Goal: Register for event/course

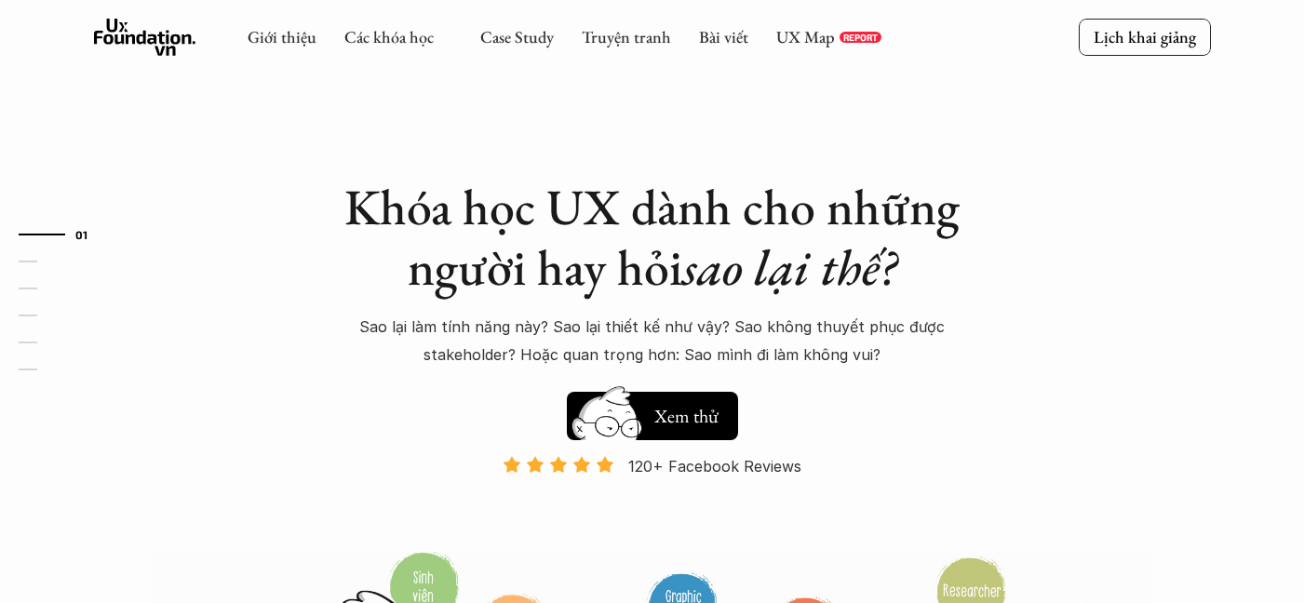
scroll to position [186, 0]
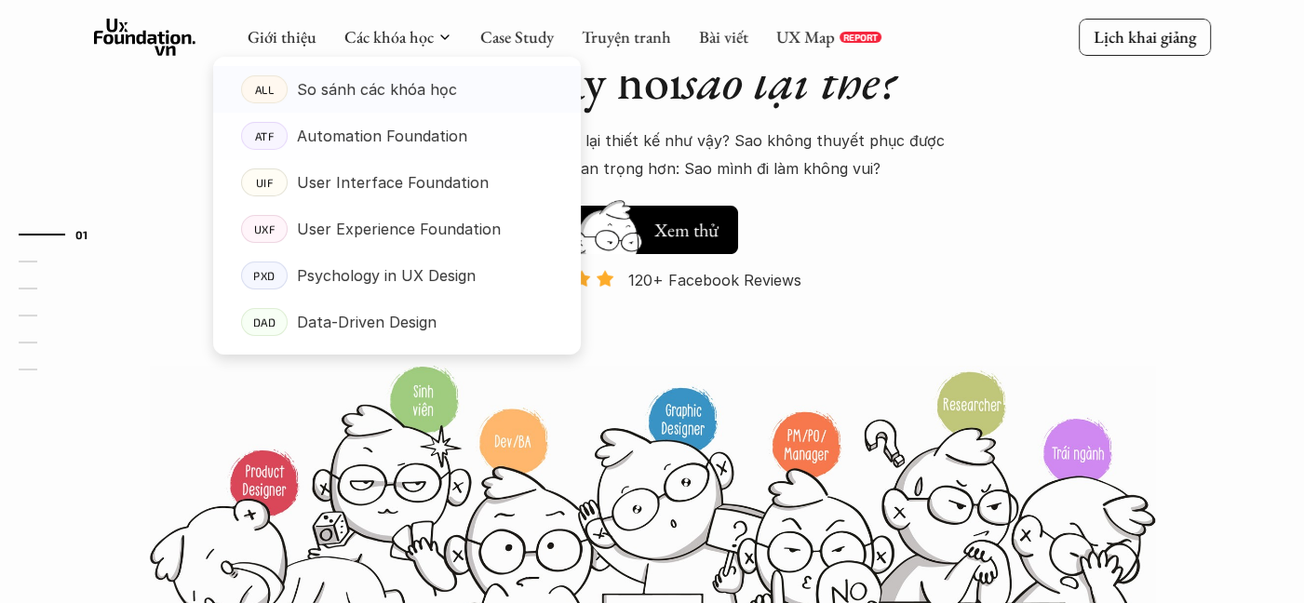
click at [383, 92] on p "So sánh các khóa học" at bounding box center [377, 89] width 160 height 28
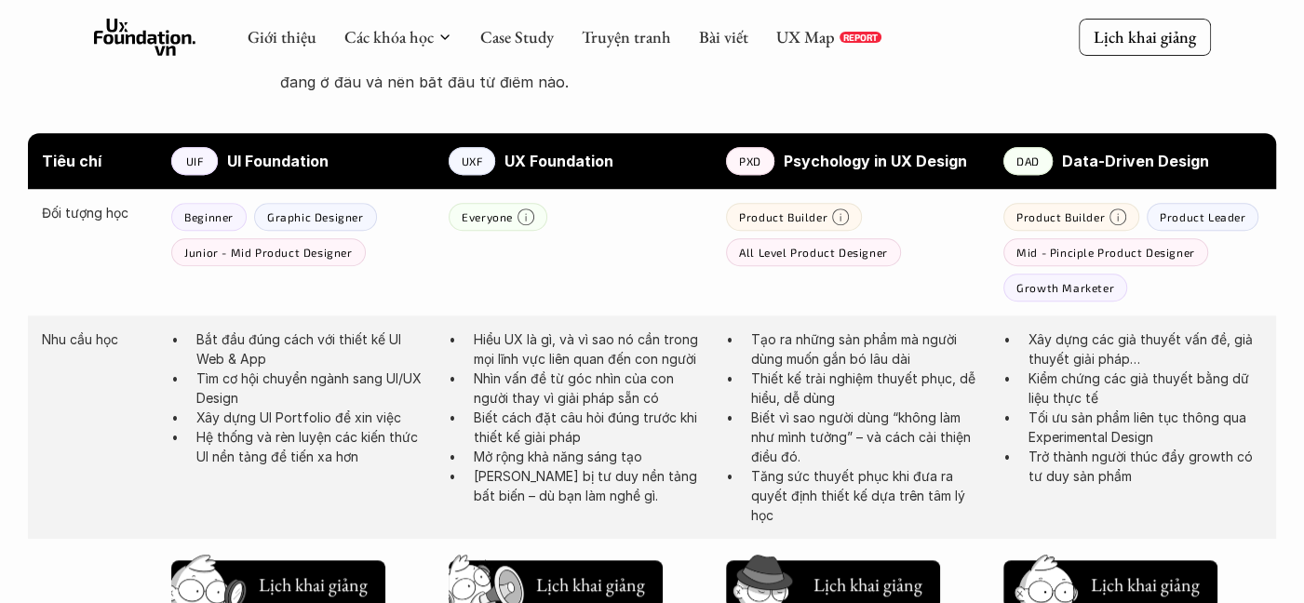
scroll to position [931, 0]
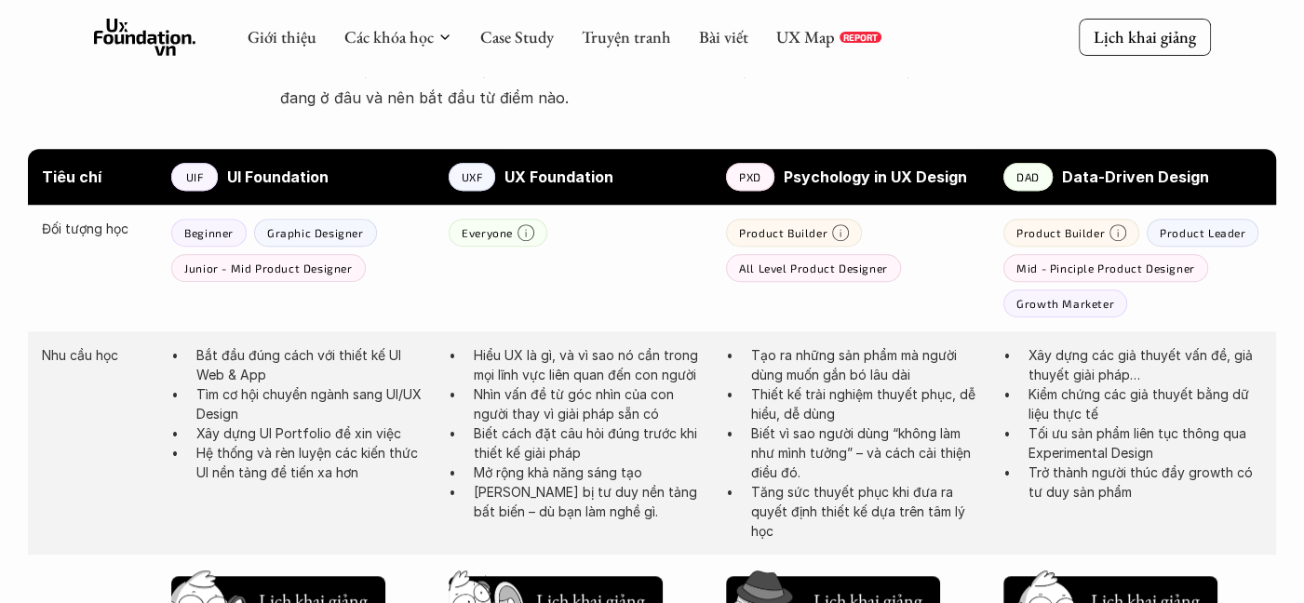
click at [924, 369] on p "Tạo ra những sản phẩm mà người dùng muốn gắn bó lâu dài" at bounding box center [868, 364] width 234 height 39
drag, startPoint x: 905, startPoint y: 377, endPoint x: 875, endPoint y: 388, distance: 32.7
click at [875, 388] on ul "Tạo ra những sản phẩm mà người dùng muốn gắn bó lâu dài Thiết kế trải nghiệm th…" at bounding box center [855, 442] width 259 height 195
click at [942, 407] on p "Thiết kế trải nghiệm thuyết phục, dễ hiểu, dễ dùng" at bounding box center [868, 403] width 234 height 39
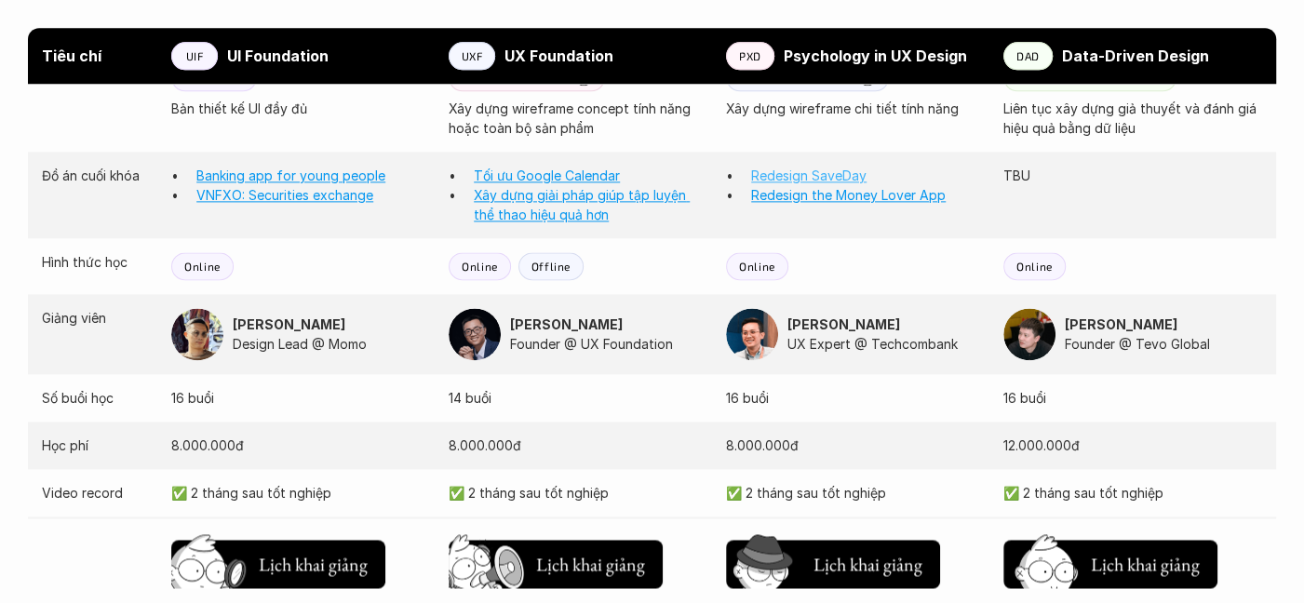
scroll to position [1582, 0]
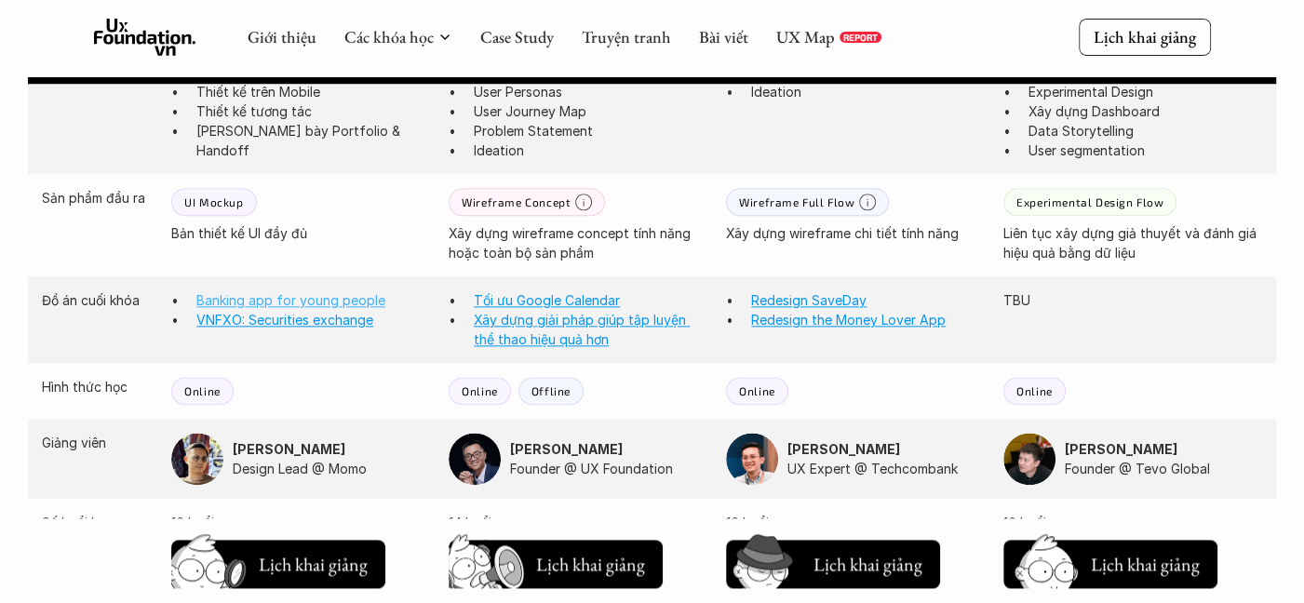
click at [251, 304] on link "Banking app for young people" at bounding box center [290, 300] width 189 height 16
click at [568, 324] on link "Xây dựng giải pháp giúp tập luyện thể thao hiệu quả hơn" at bounding box center [582, 329] width 216 height 35
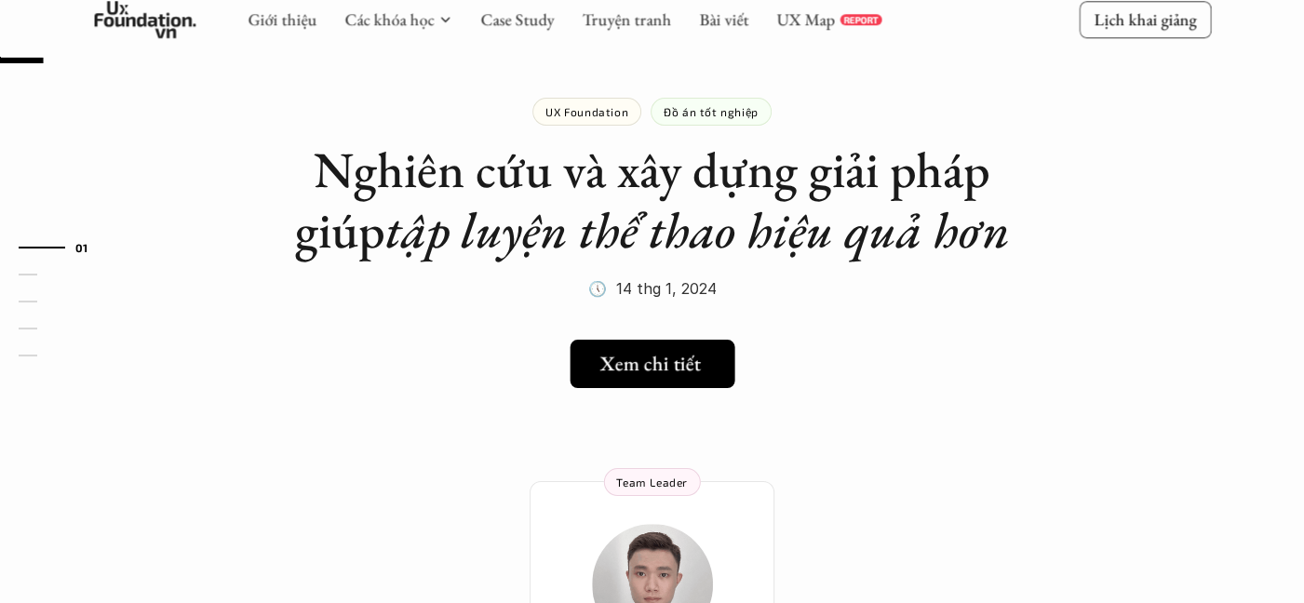
scroll to position [93, 0]
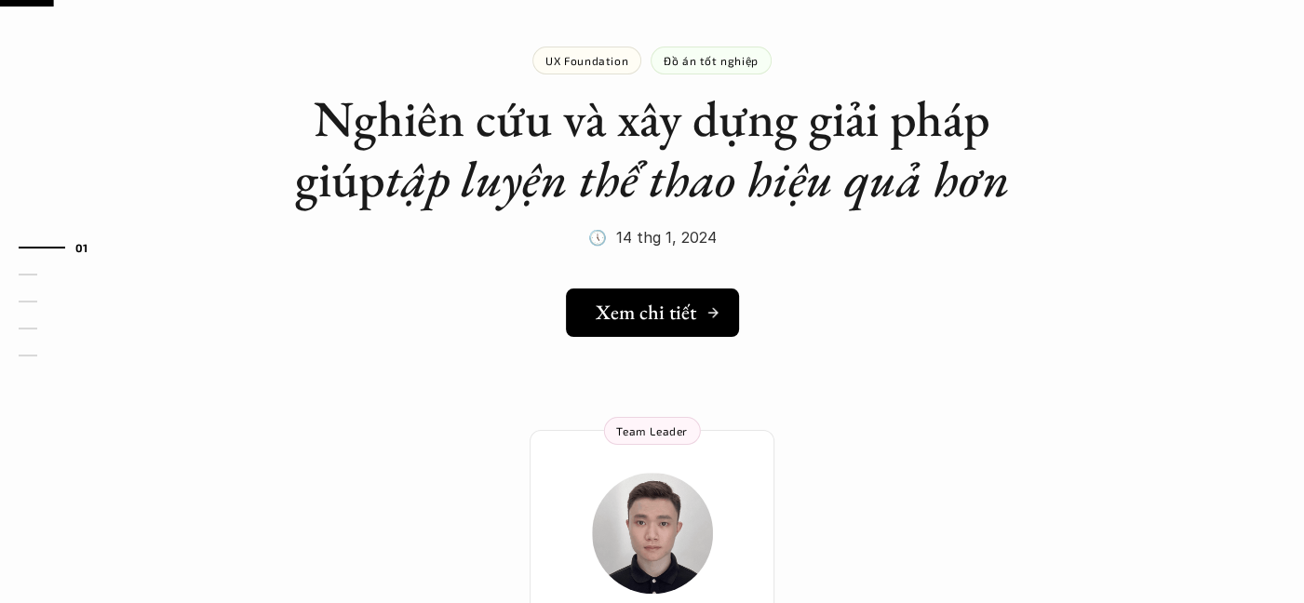
click at [661, 315] on h5 "Xem chi tiết" at bounding box center [646, 313] width 100 height 24
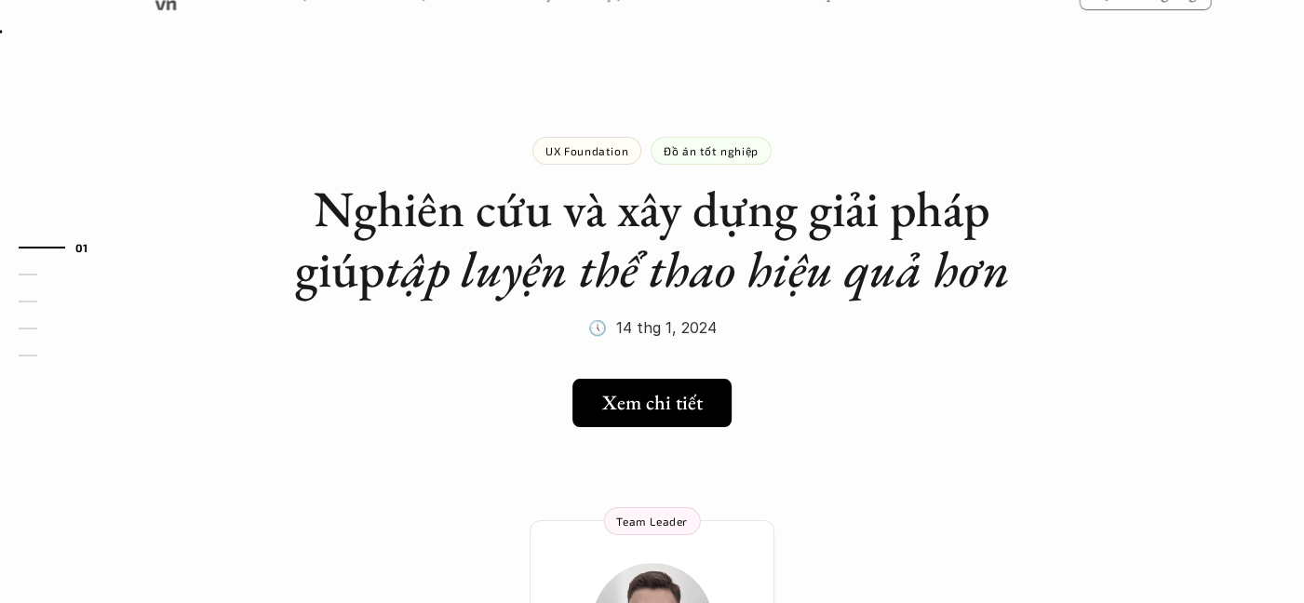
scroll to position [0, 0]
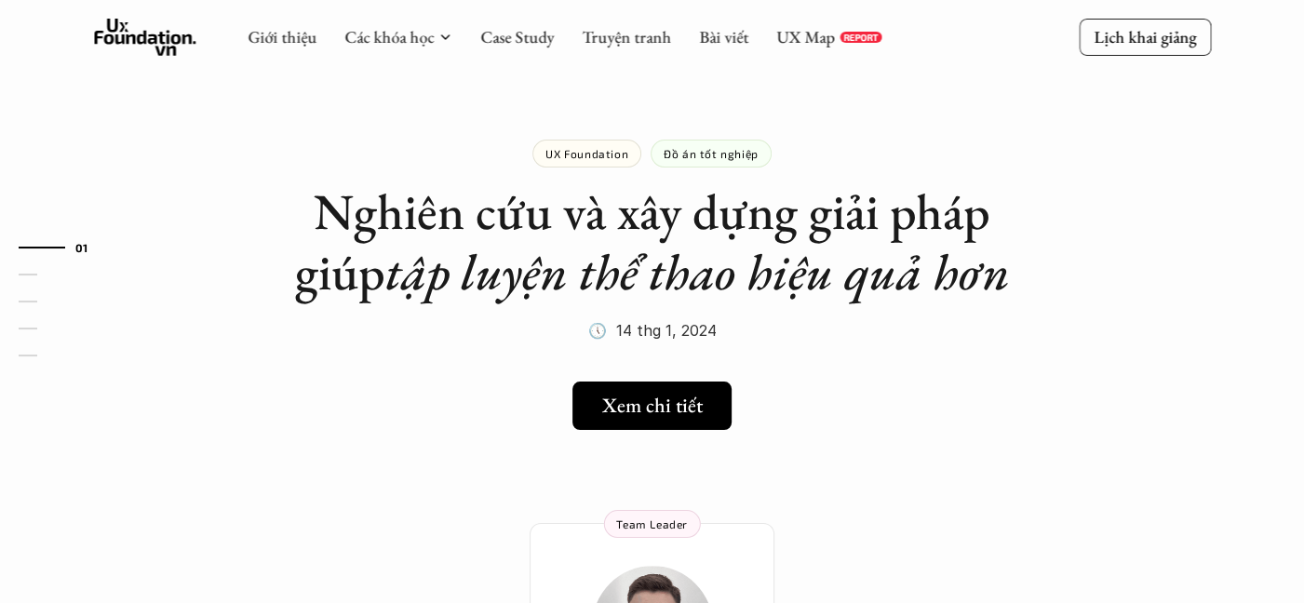
scroll to position [1582, 0]
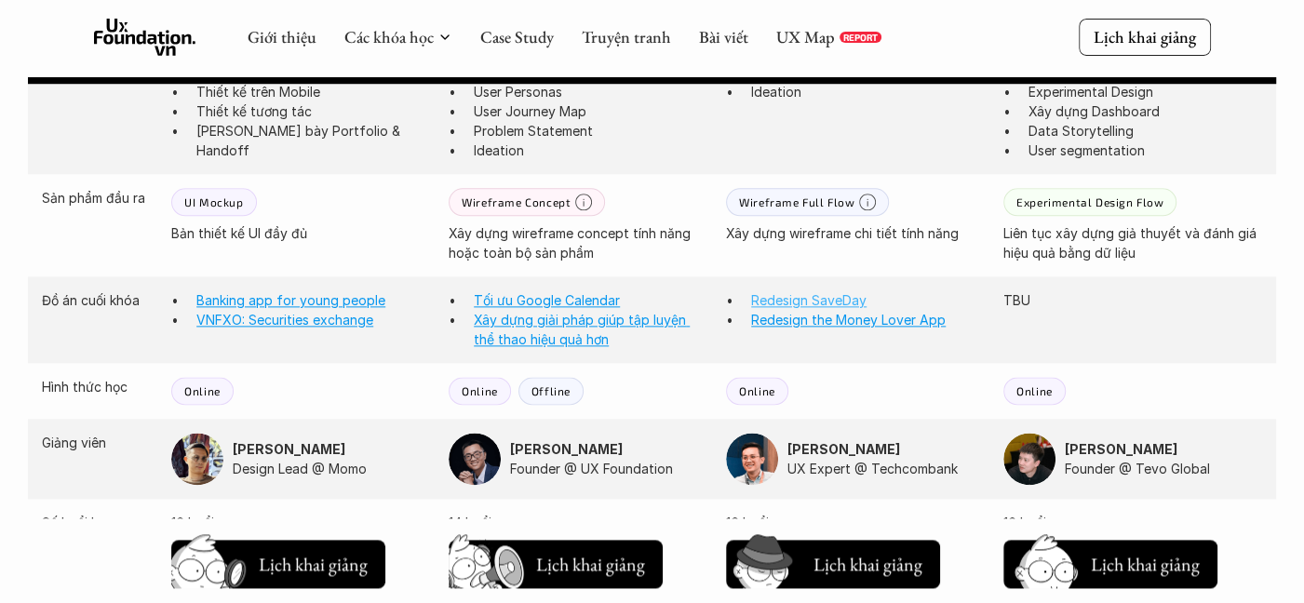
click at [836, 302] on link "Redesign SaveDay" at bounding box center [808, 300] width 115 height 16
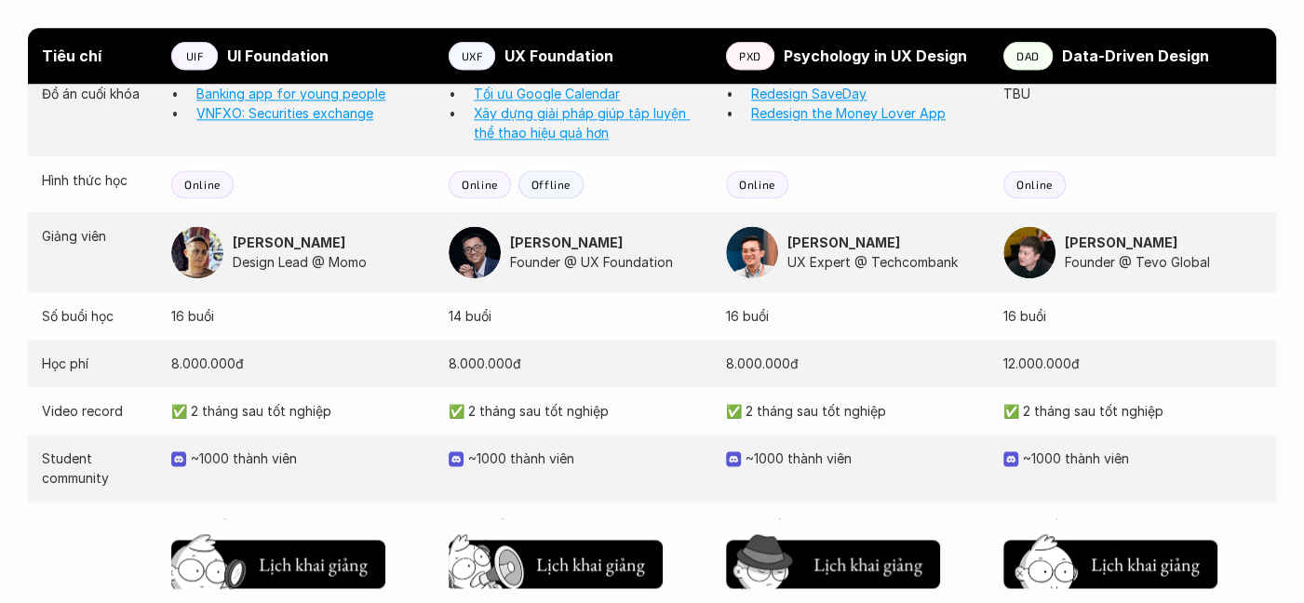
scroll to position [1768, 0]
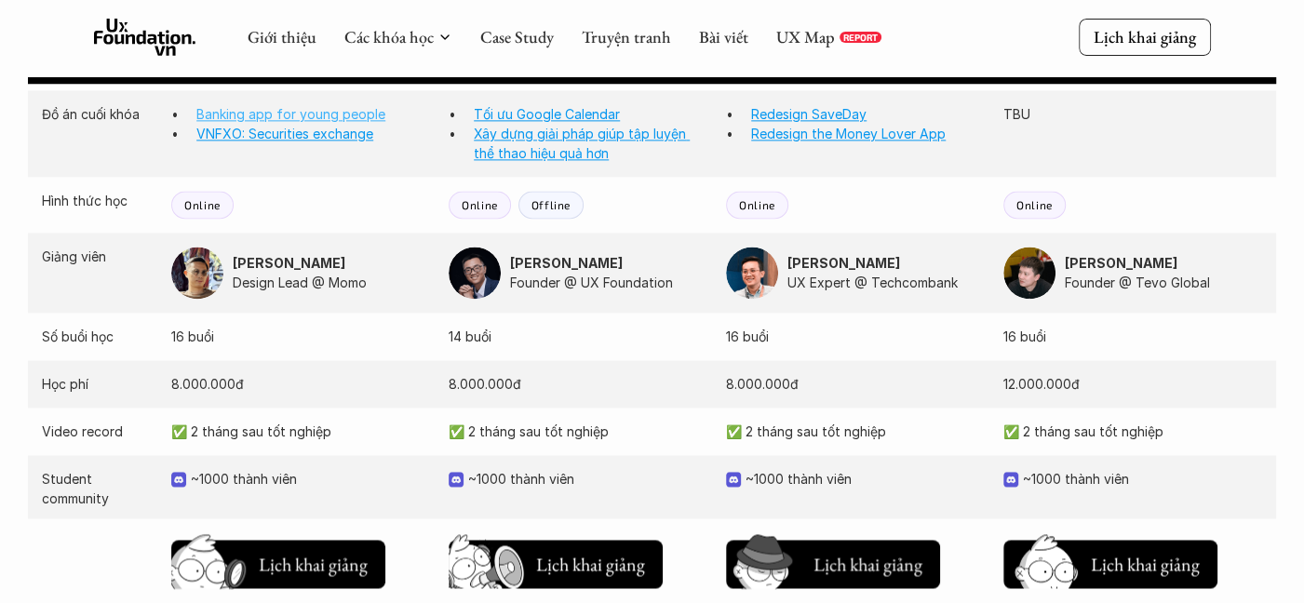
click at [315, 108] on link "Banking app for young people" at bounding box center [290, 114] width 189 height 16
click at [320, 131] on link "VNFXO: Securities exchange" at bounding box center [284, 134] width 177 height 16
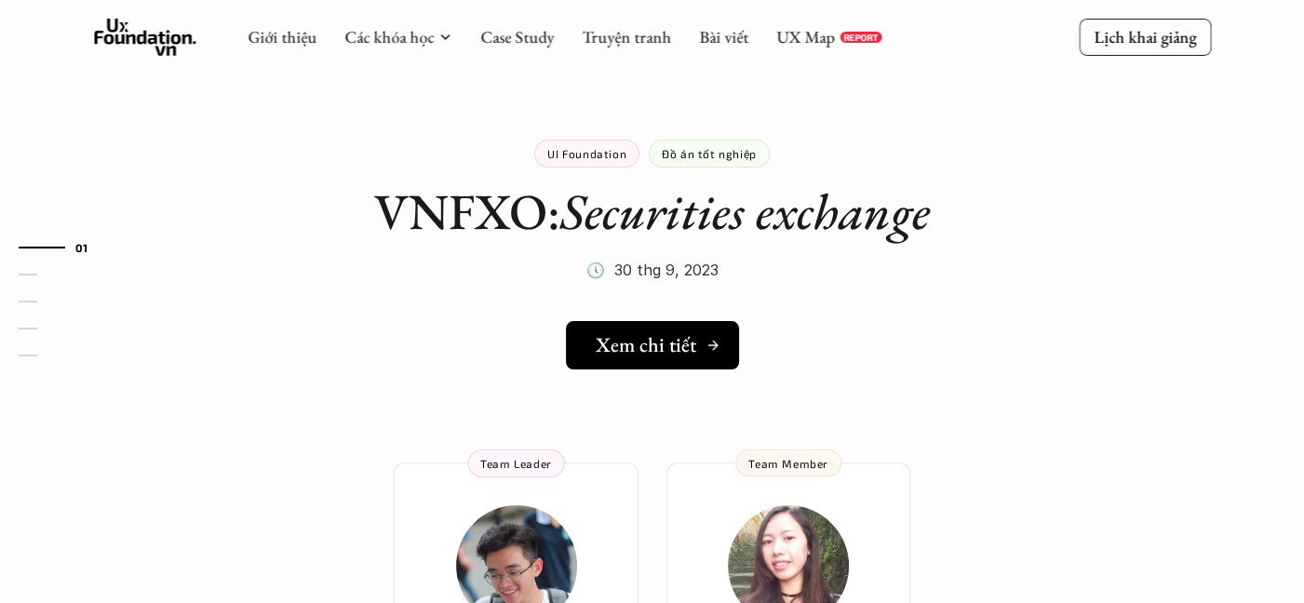
click at [634, 356] on h5 "Xem chi tiết" at bounding box center [646, 345] width 100 height 24
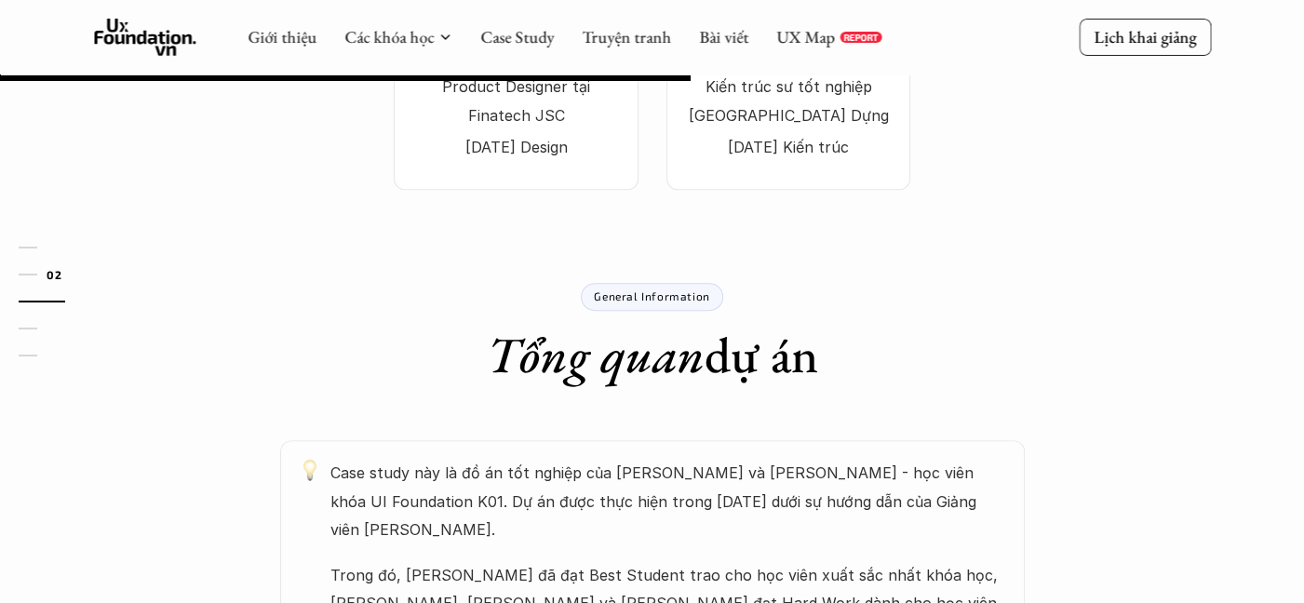
scroll to position [465, 0]
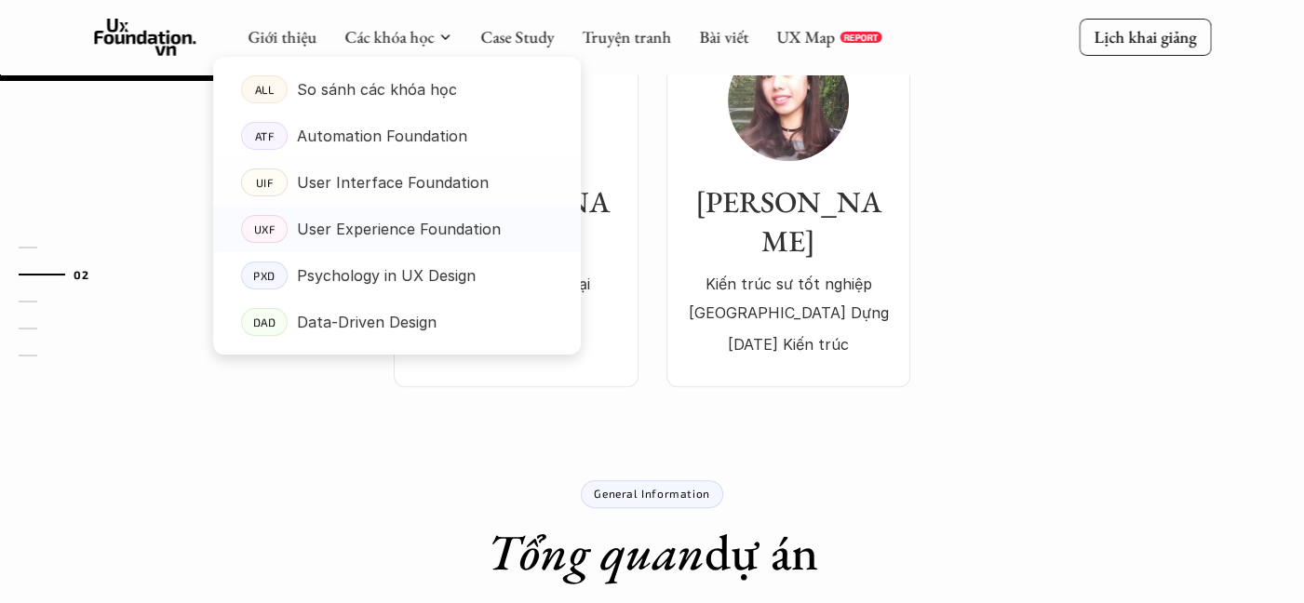
click at [313, 234] on p "User Experience Foundation" at bounding box center [399, 229] width 204 height 28
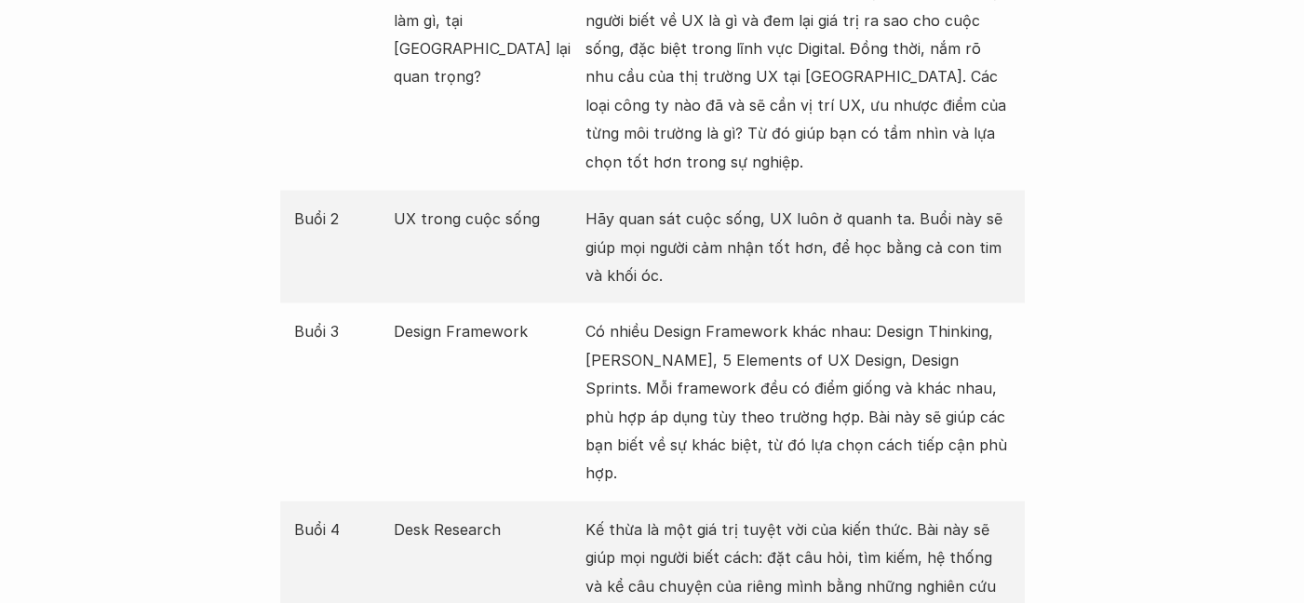
scroll to position [2233, 0]
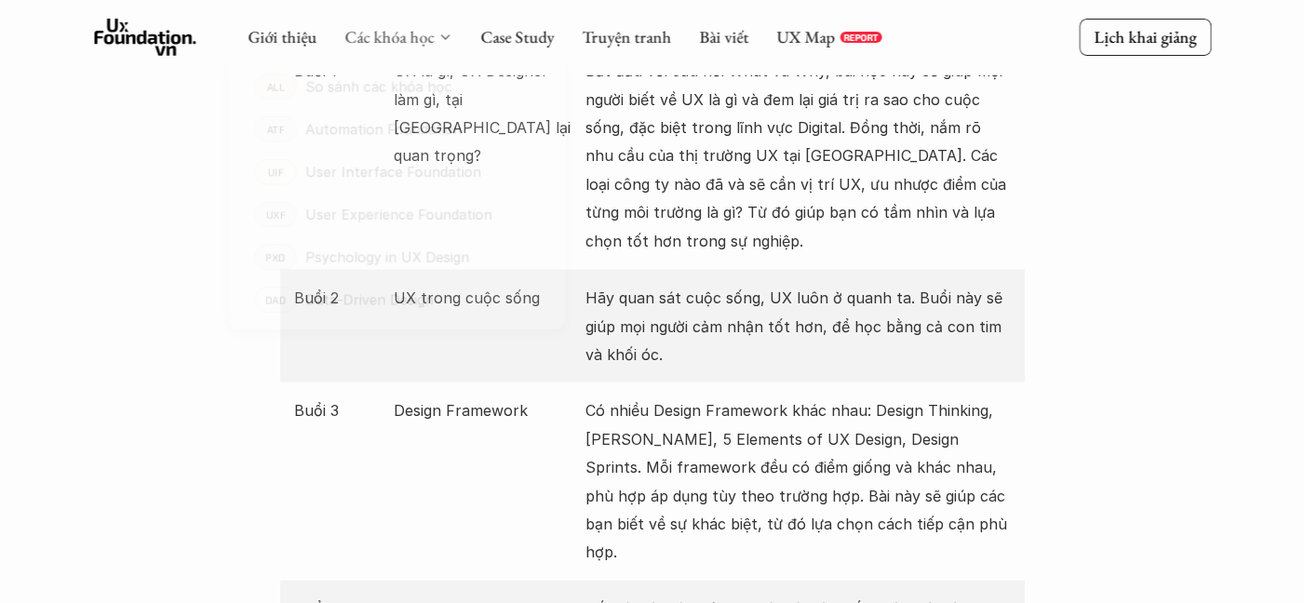
click at [382, 36] on link "Các khóa học" at bounding box center [388, 36] width 89 height 21
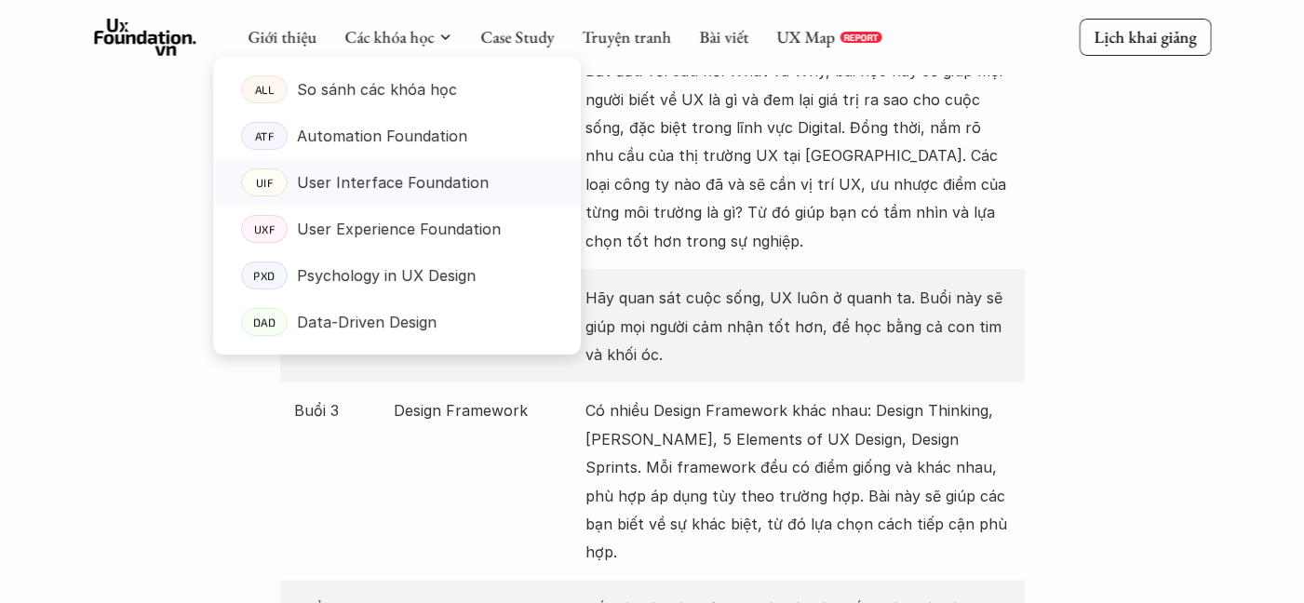
click at [392, 189] on p "User Interface Foundation" at bounding box center [393, 182] width 192 height 28
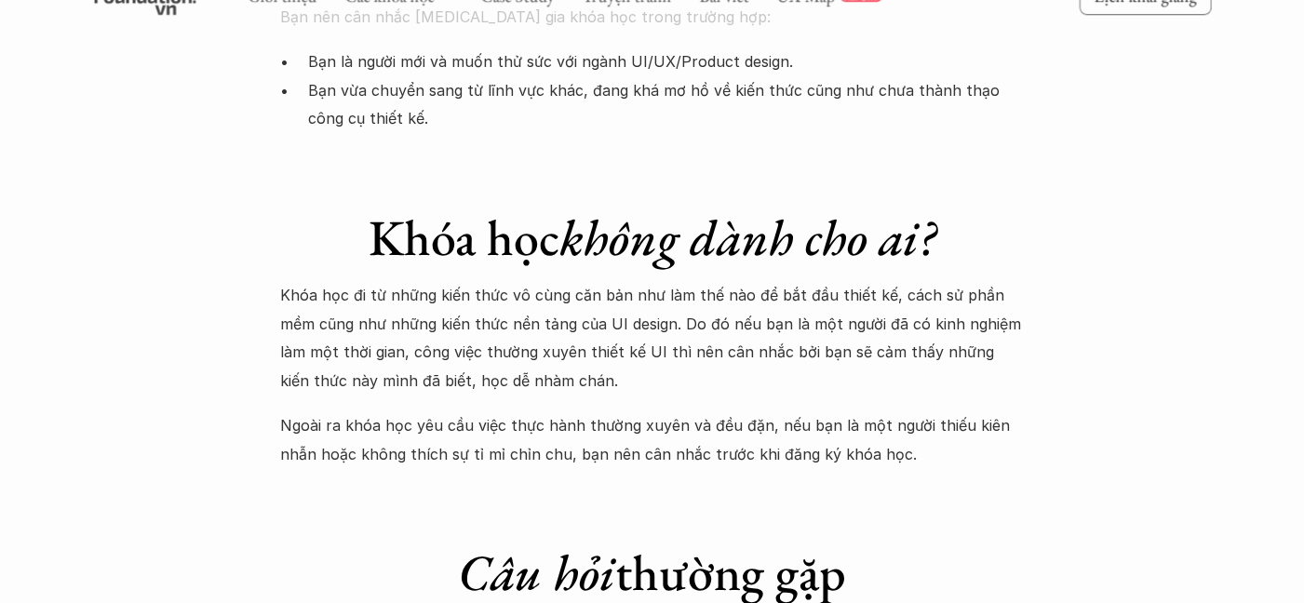
scroll to position [5397, 0]
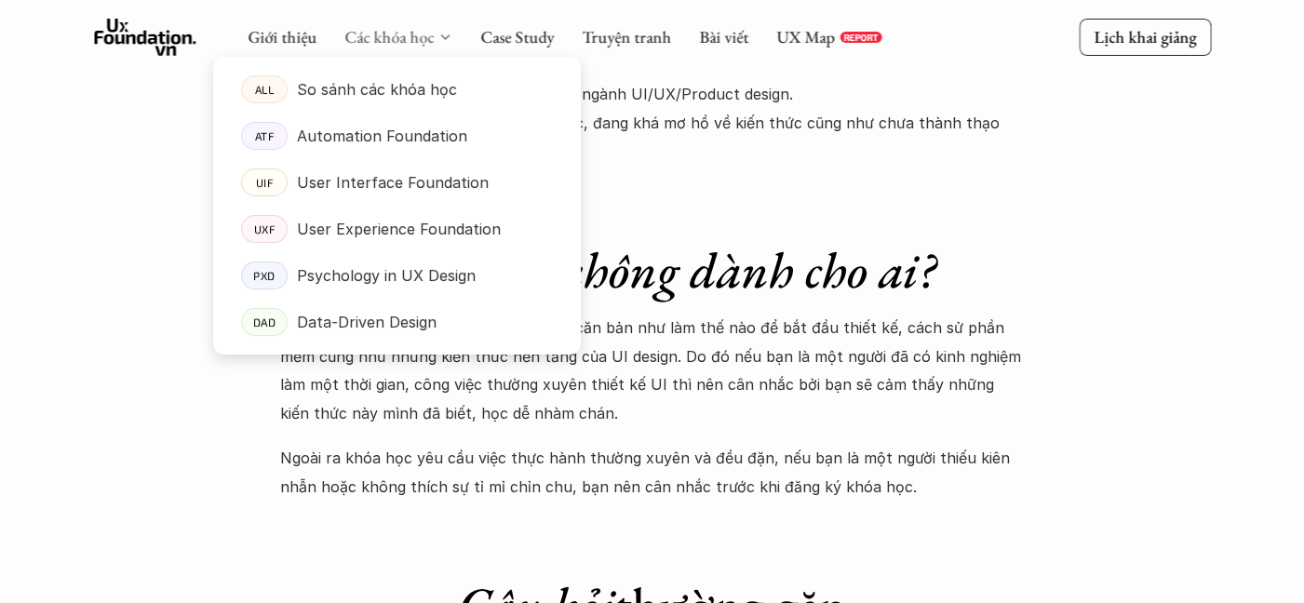
click at [391, 39] on link "Các khóa học" at bounding box center [388, 36] width 89 height 21
click at [361, 231] on p "User Experience Foundation" at bounding box center [399, 229] width 204 height 28
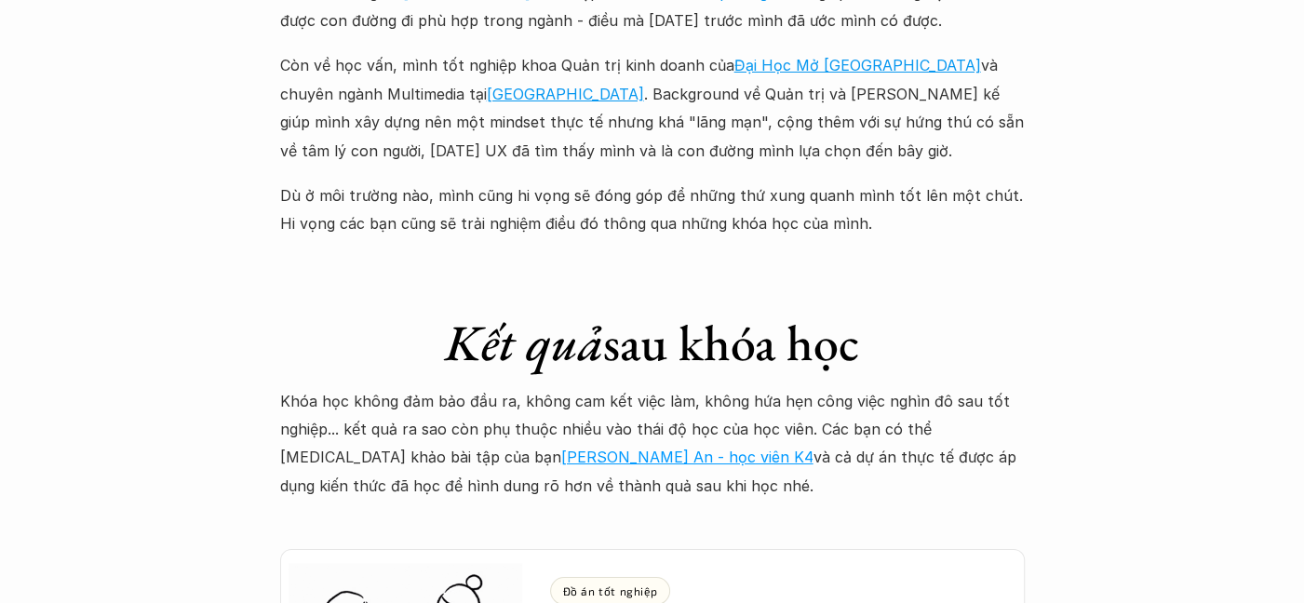
scroll to position [4839, 0]
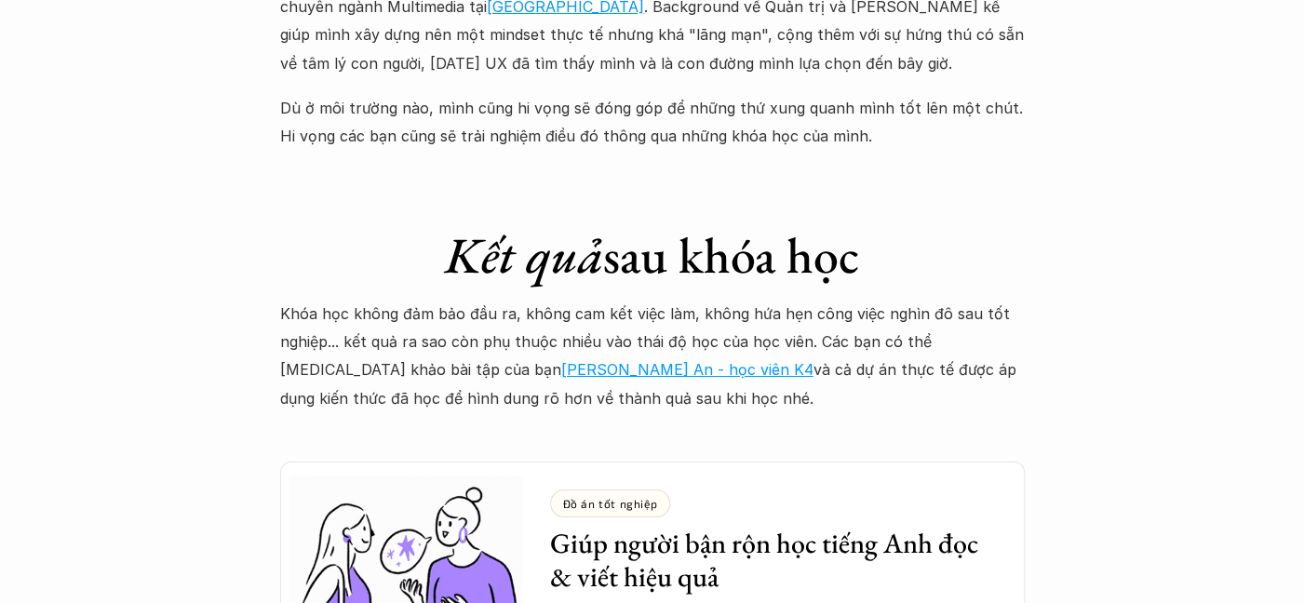
click at [563, 360] on link "Hồ Vũ Thiên An - học viên K4" at bounding box center [687, 369] width 252 height 19
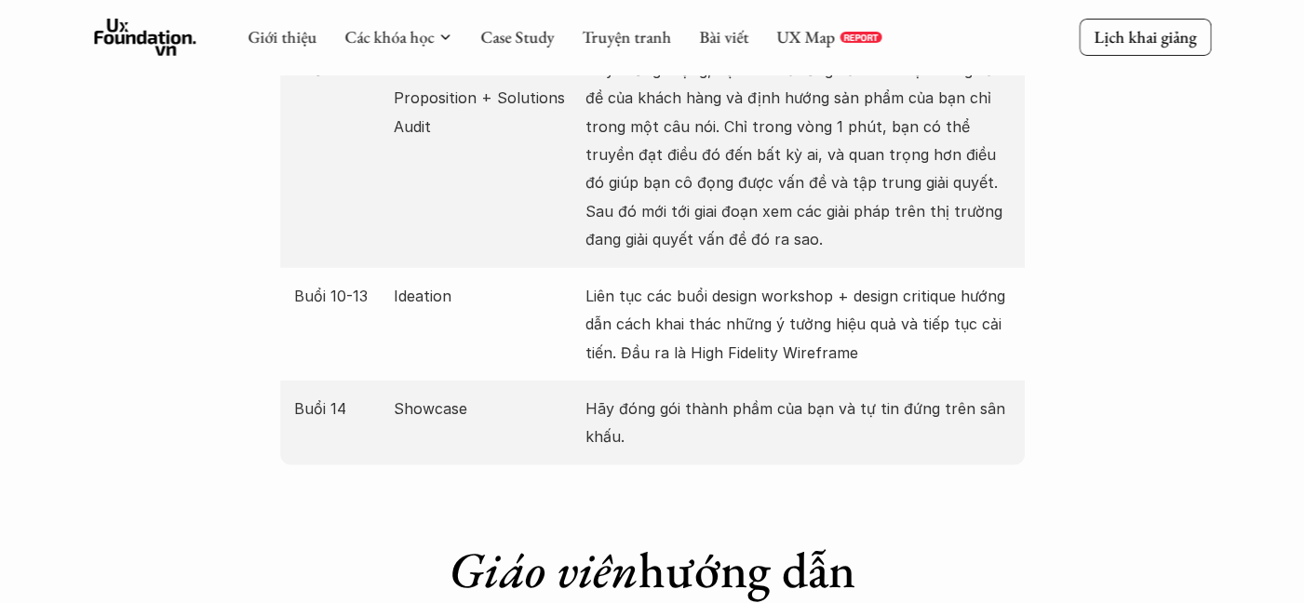
scroll to position [3164, 0]
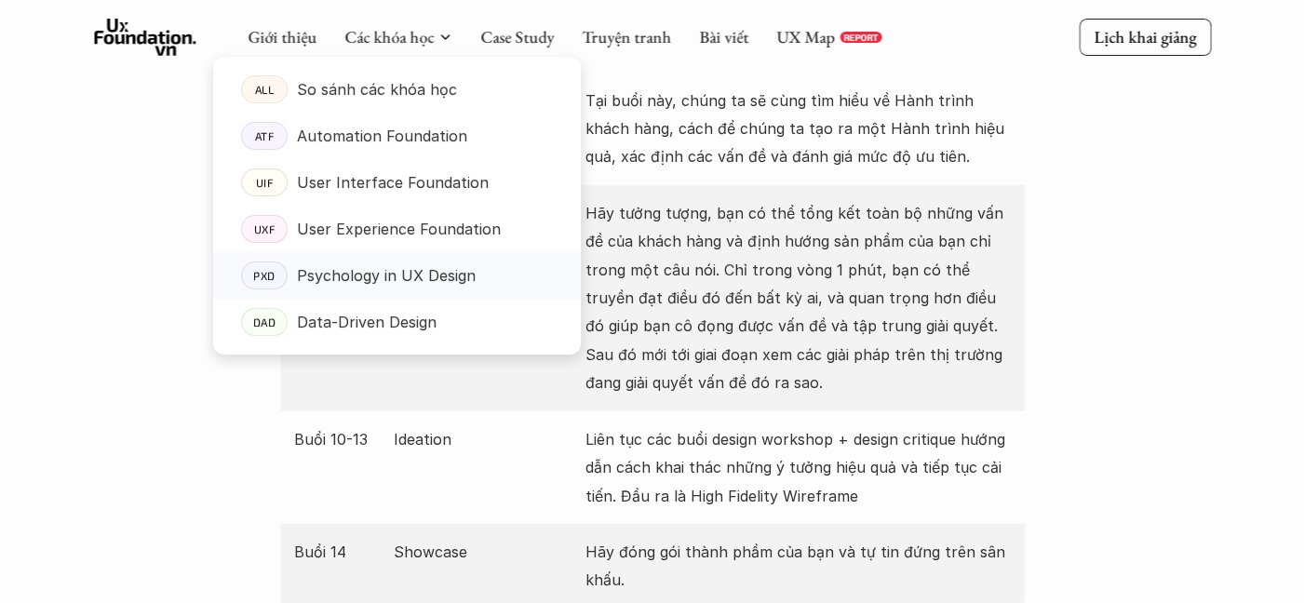
click at [387, 285] on p "Psychology in UX Design" at bounding box center [386, 275] width 179 height 28
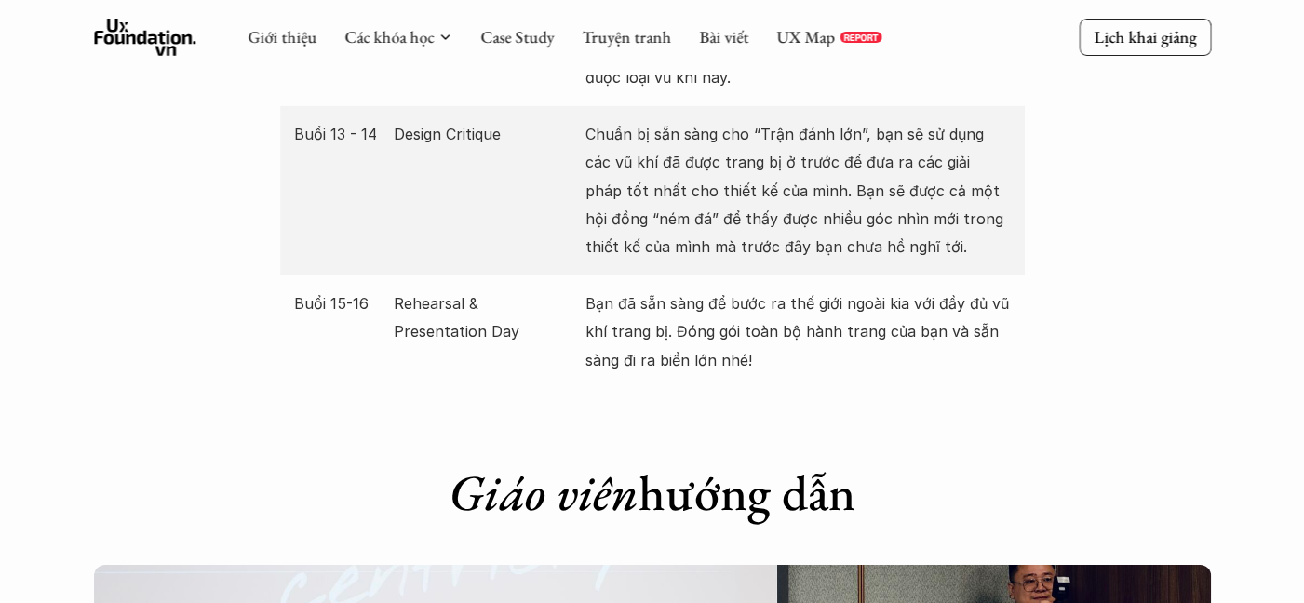
scroll to position [4280, 0]
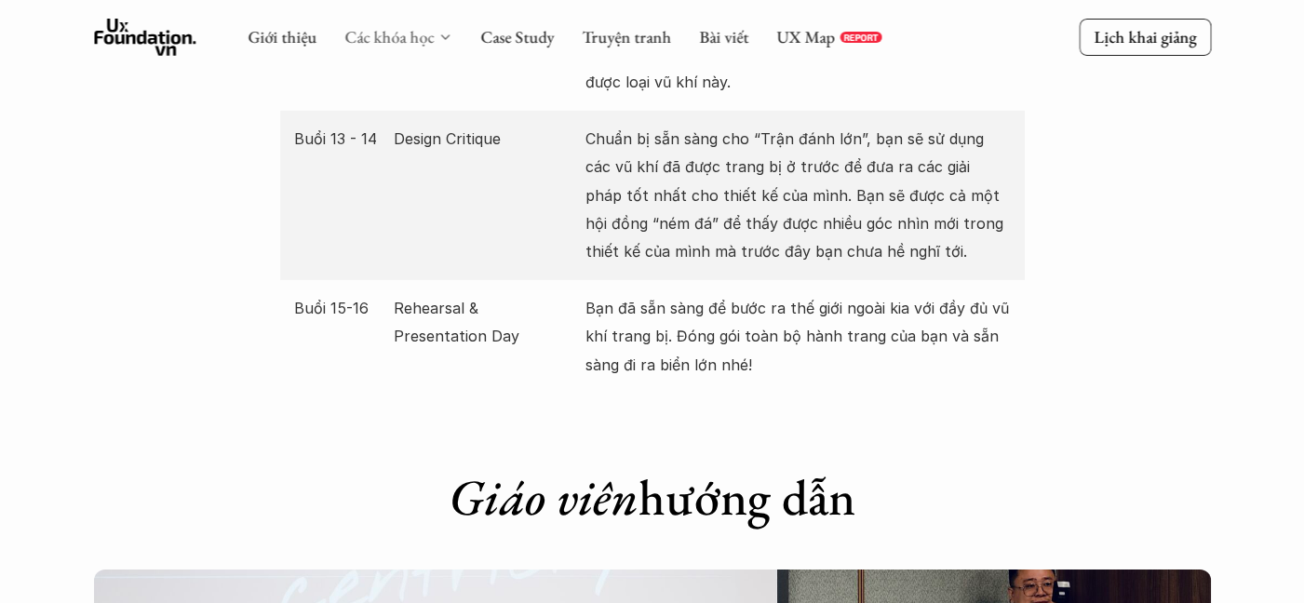
click at [389, 27] on link "Các khóa học" at bounding box center [388, 36] width 89 height 21
click at [388, 34] on link "Các khóa học" at bounding box center [388, 36] width 89 height 21
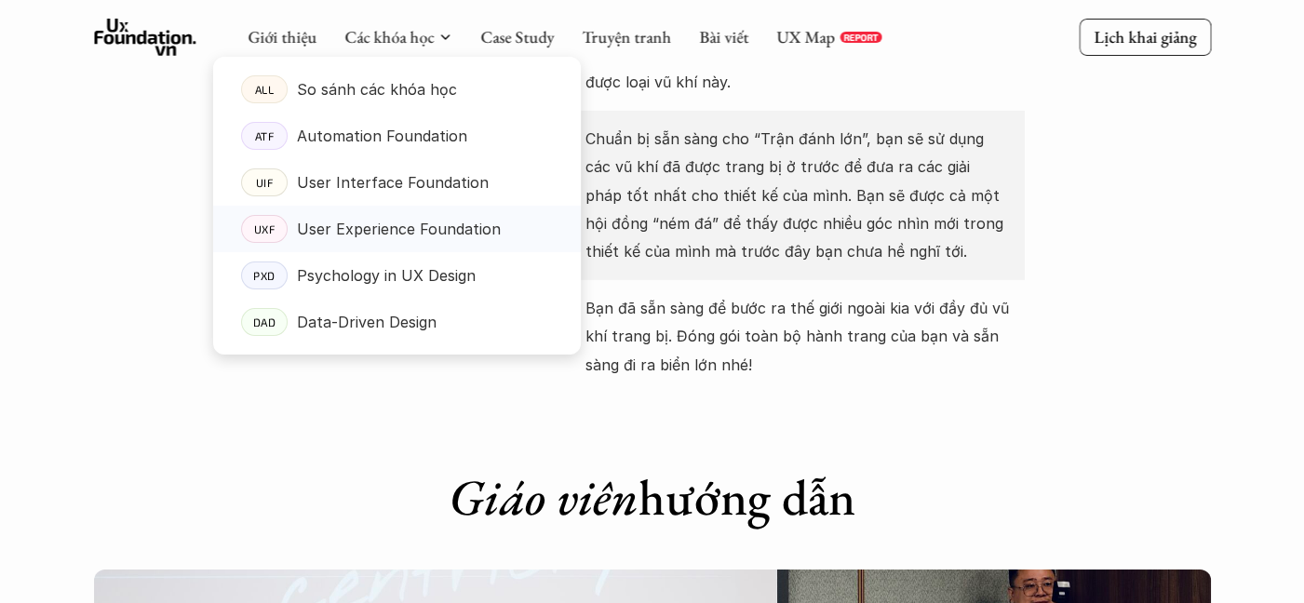
click at [404, 223] on p "User Experience Foundation" at bounding box center [399, 229] width 204 height 28
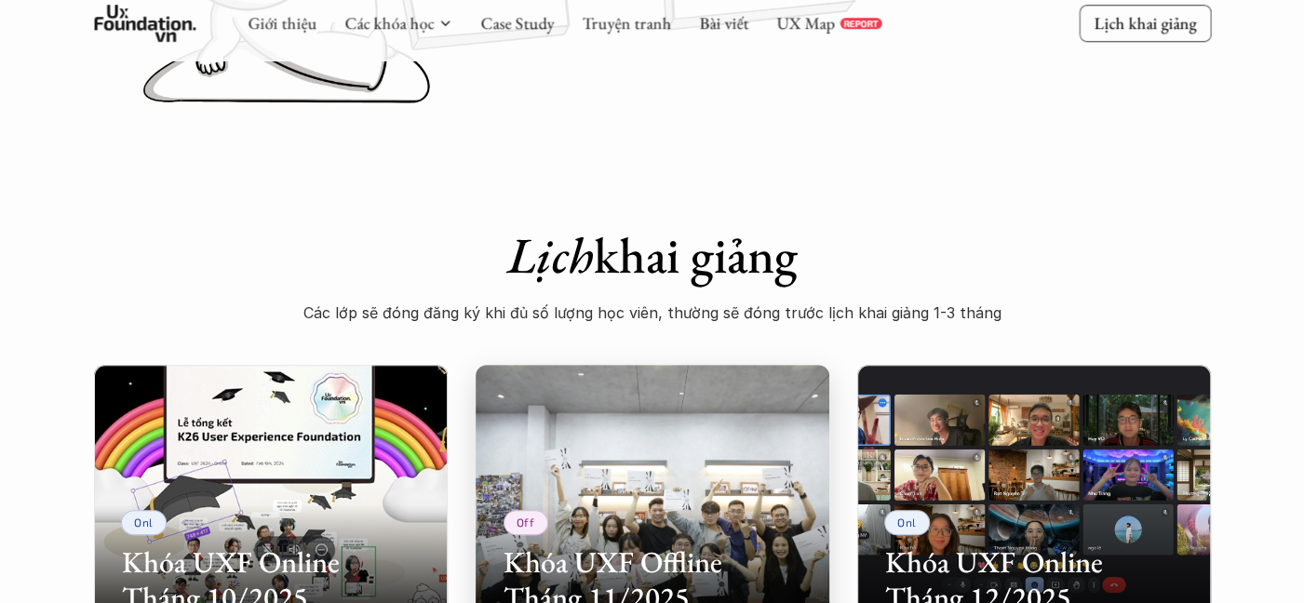
scroll to position [558, 0]
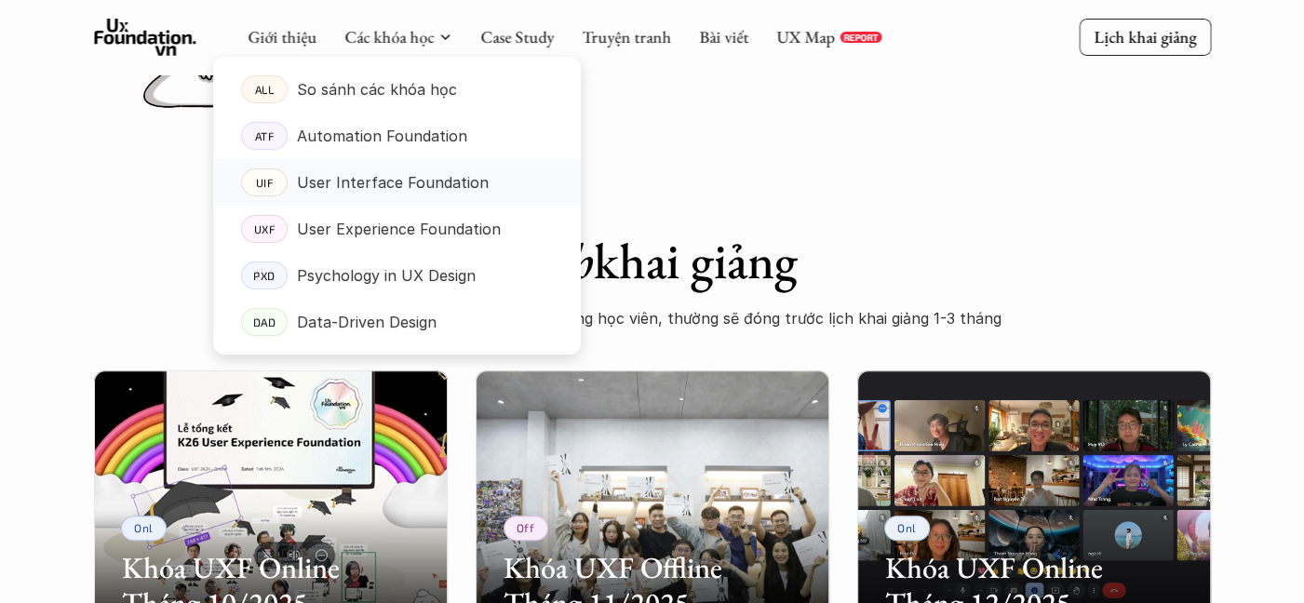
click at [400, 173] on p "User Interface Foundation" at bounding box center [393, 182] width 192 height 28
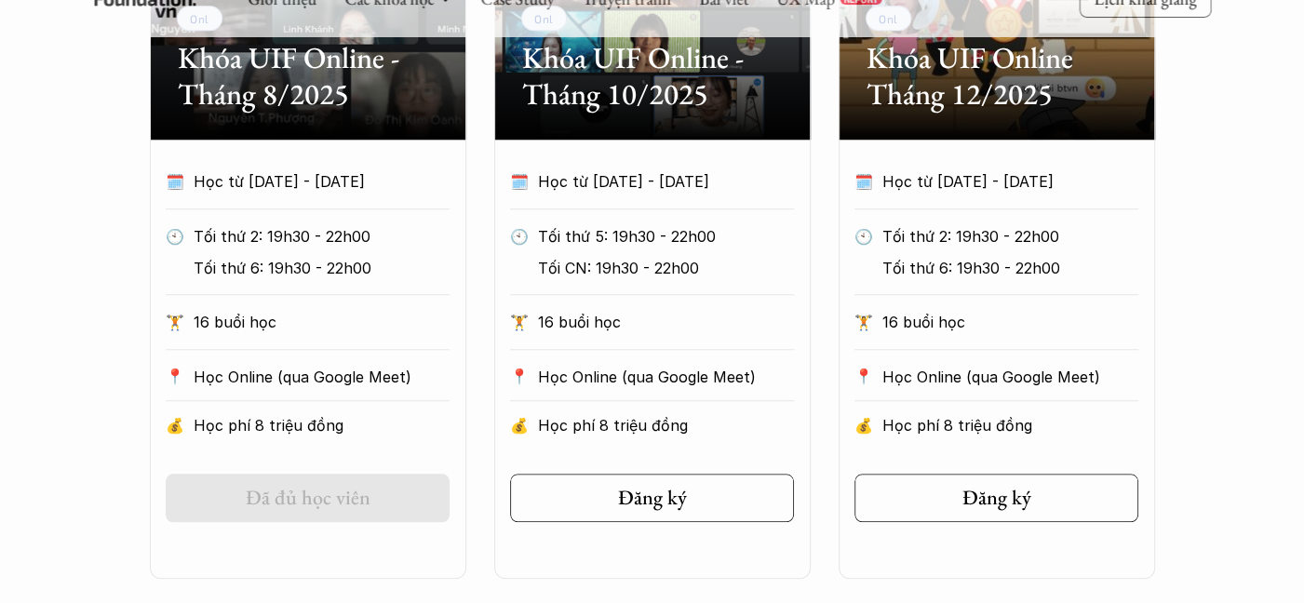
scroll to position [1117, 0]
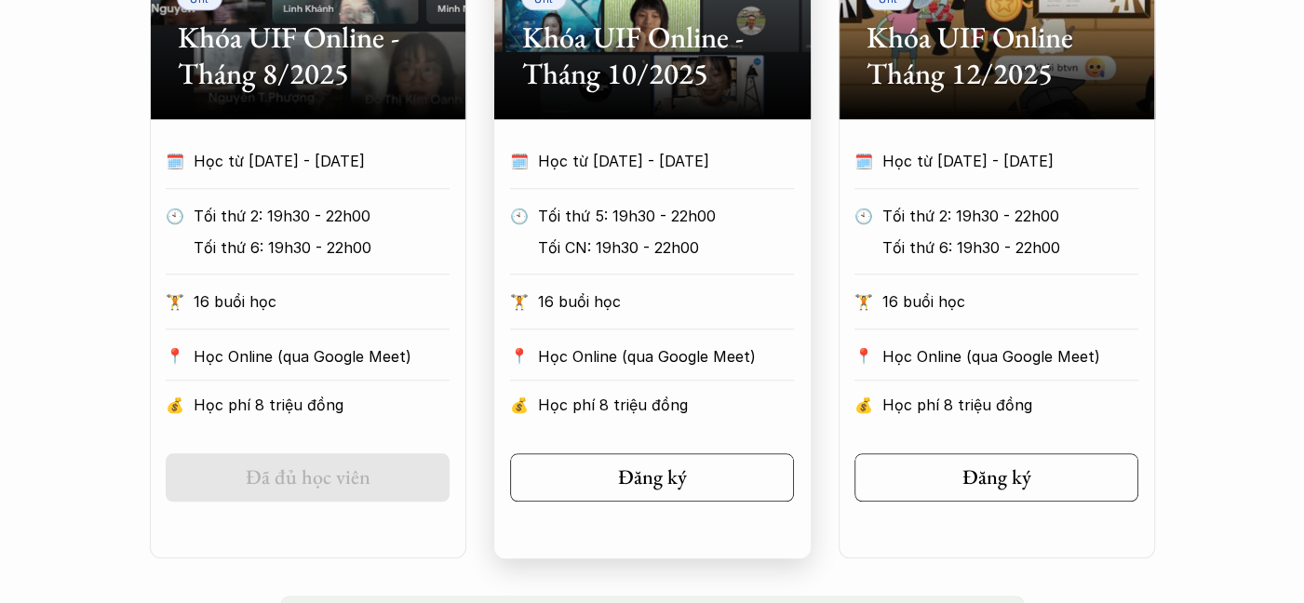
click at [664, 91] on h2 "Khóa UIF Online - Tháng 10/2025" at bounding box center [652, 56] width 261 height 72
click at [596, 479] on link "Đăng ký" at bounding box center [652, 477] width 284 height 48
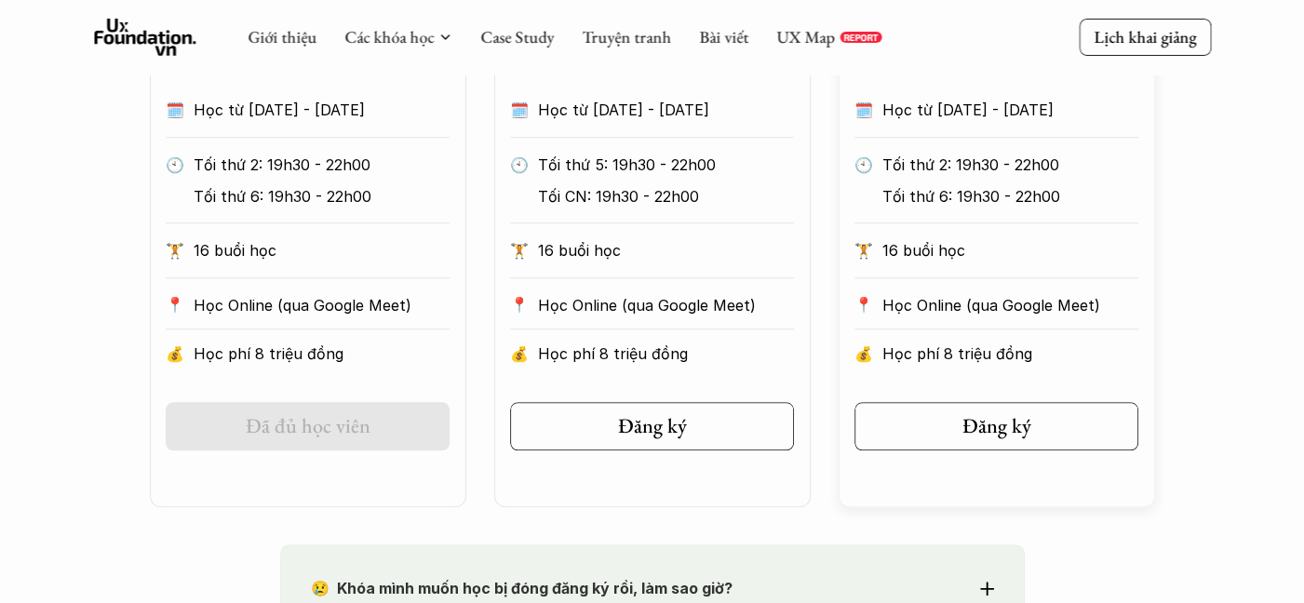
scroll to position [1210, 0]
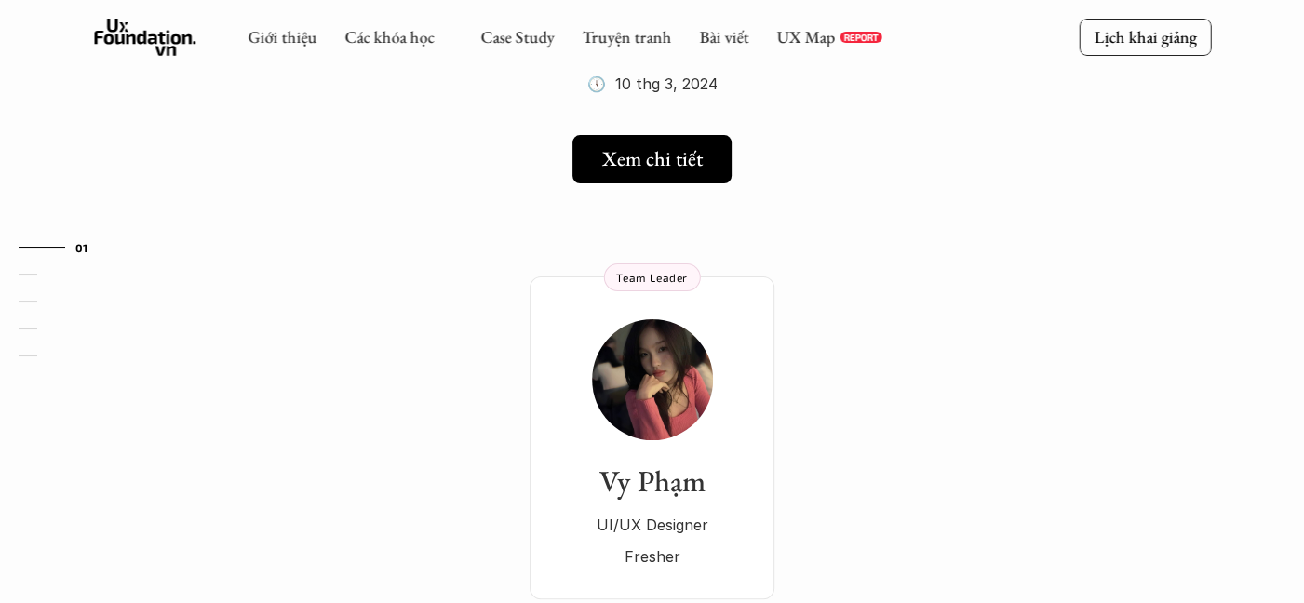
scroll to position [279, 0]
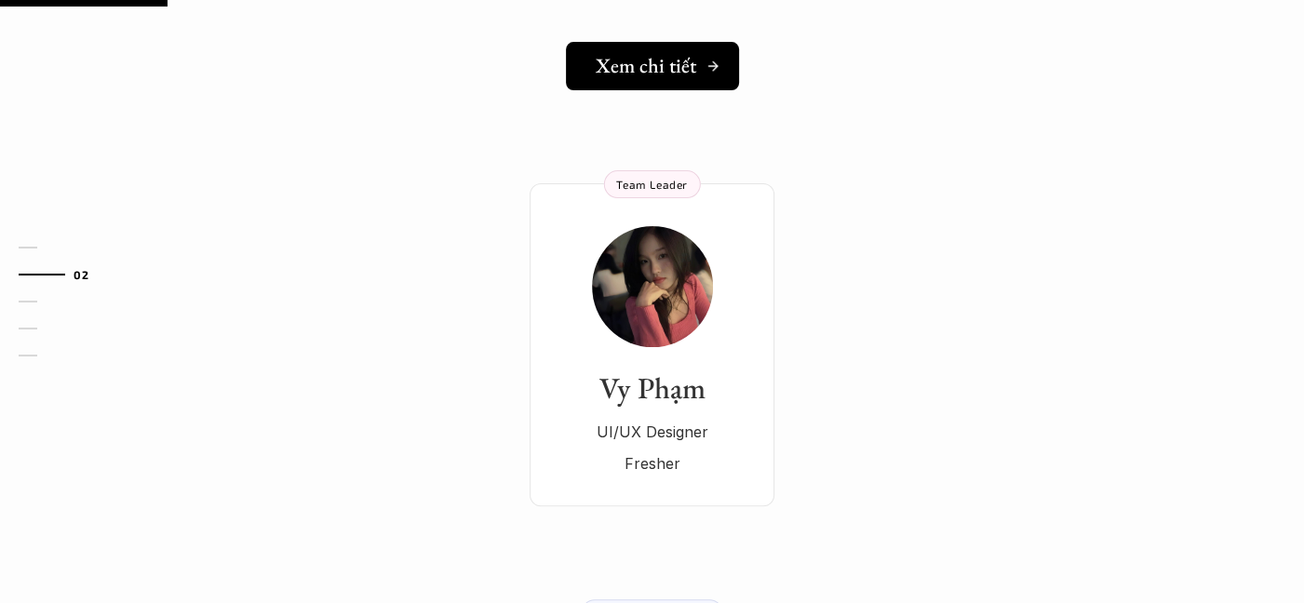
click at [703, 78] on link "Xem chi tiết" at bounding box center [652, 66] width 173 height 48
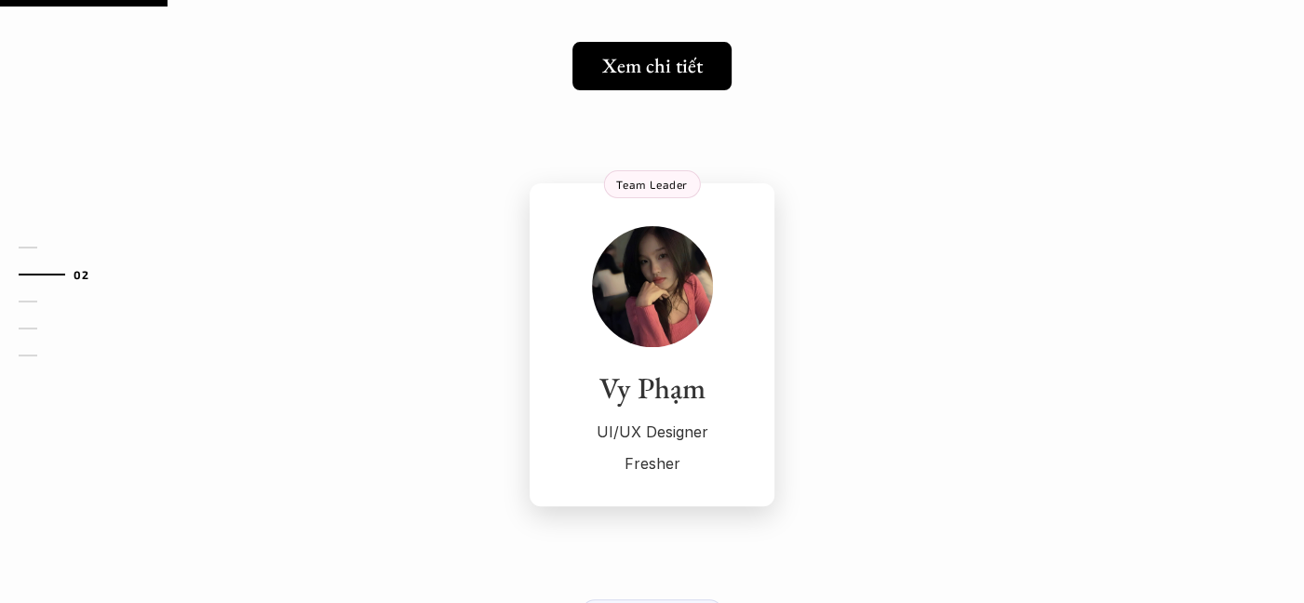
click at [615, 339] on div "Vy Phạm UI/UX Designer Fresher" at bounding box center [652, 351] width 208 height 251
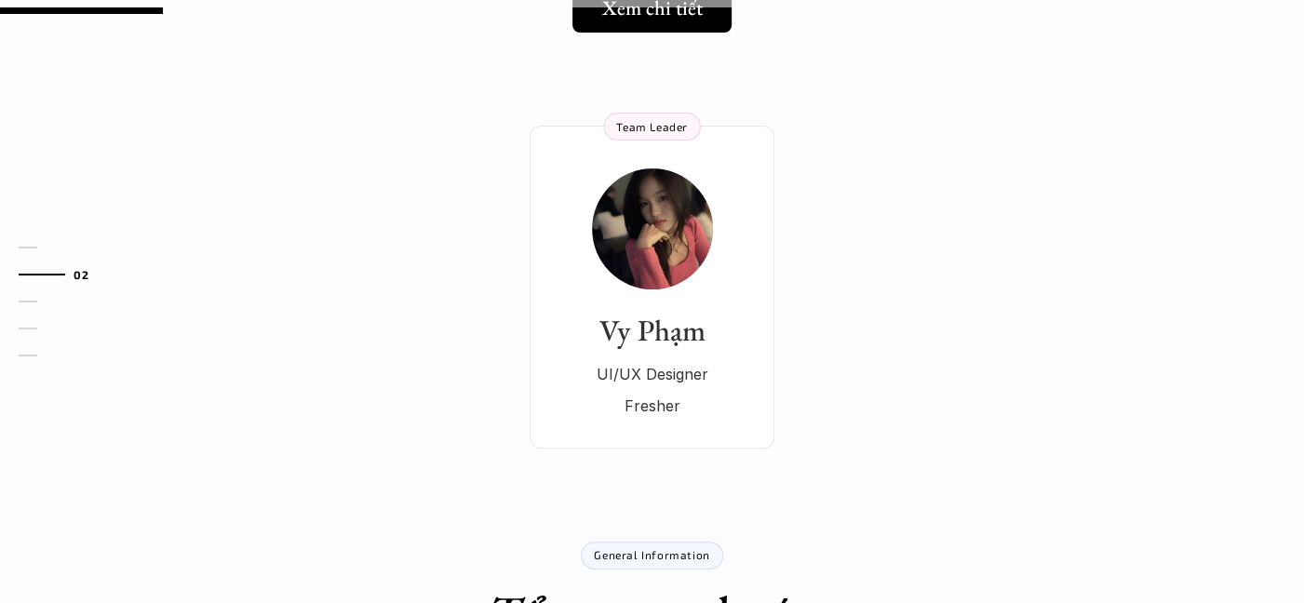
scroll to position [0, 0]
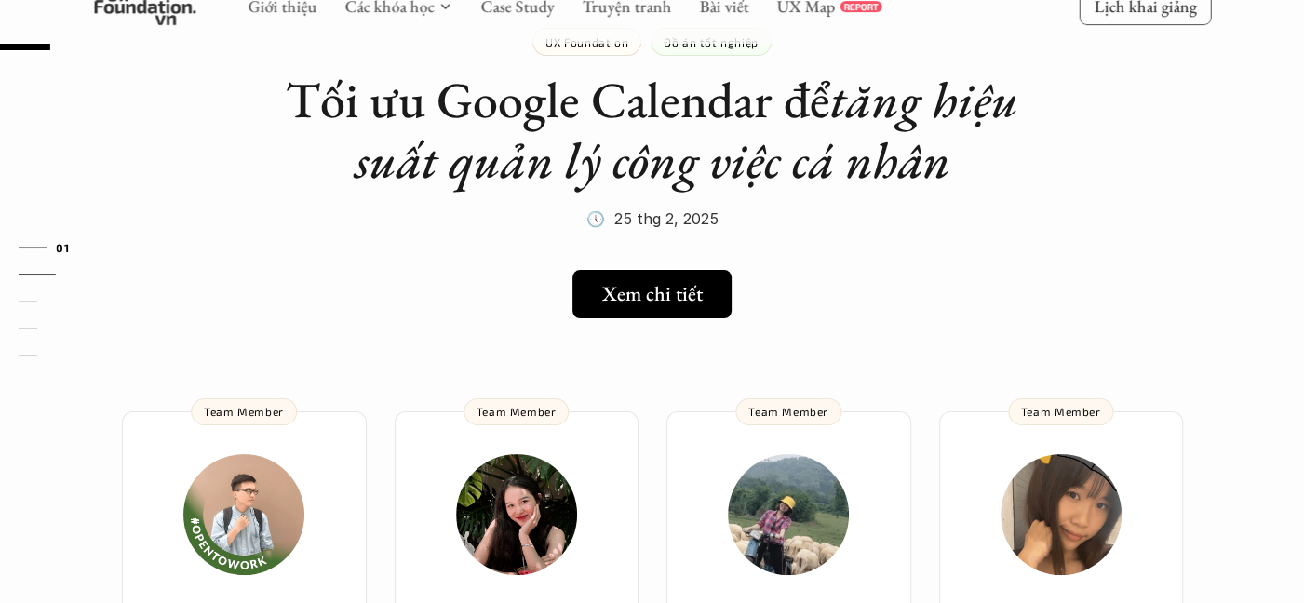
scroll to position [93, 0]
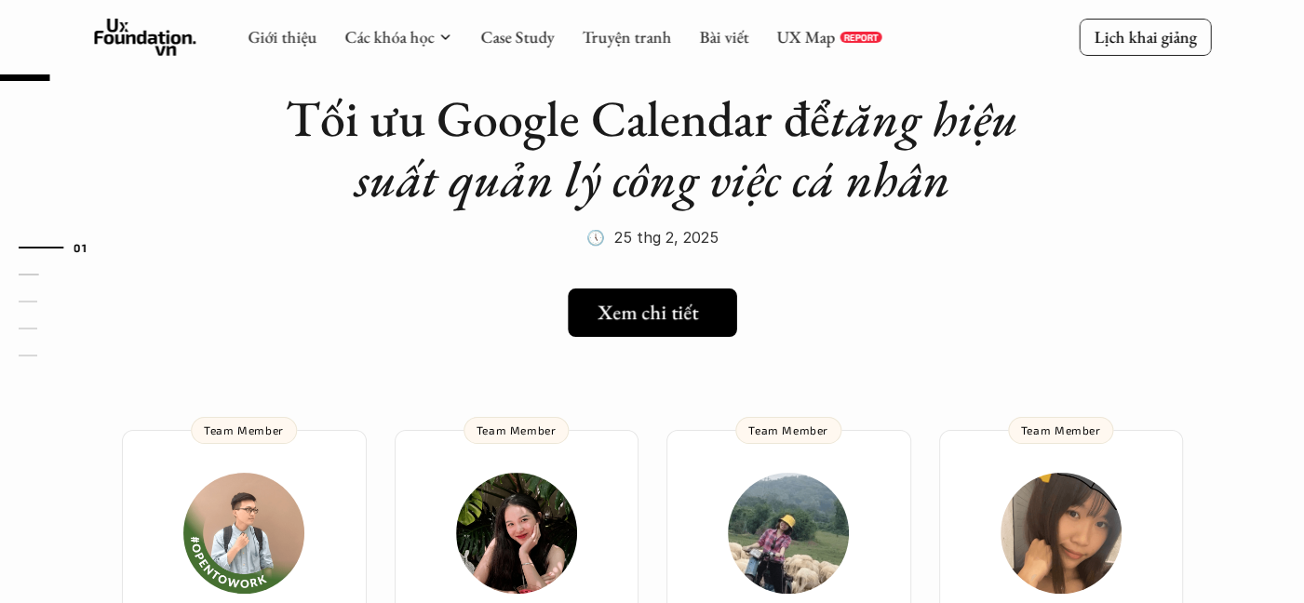
click at [647, 309] on h5 "Xem chi tiết" at bounding box center [647, 313] width 100 height 24
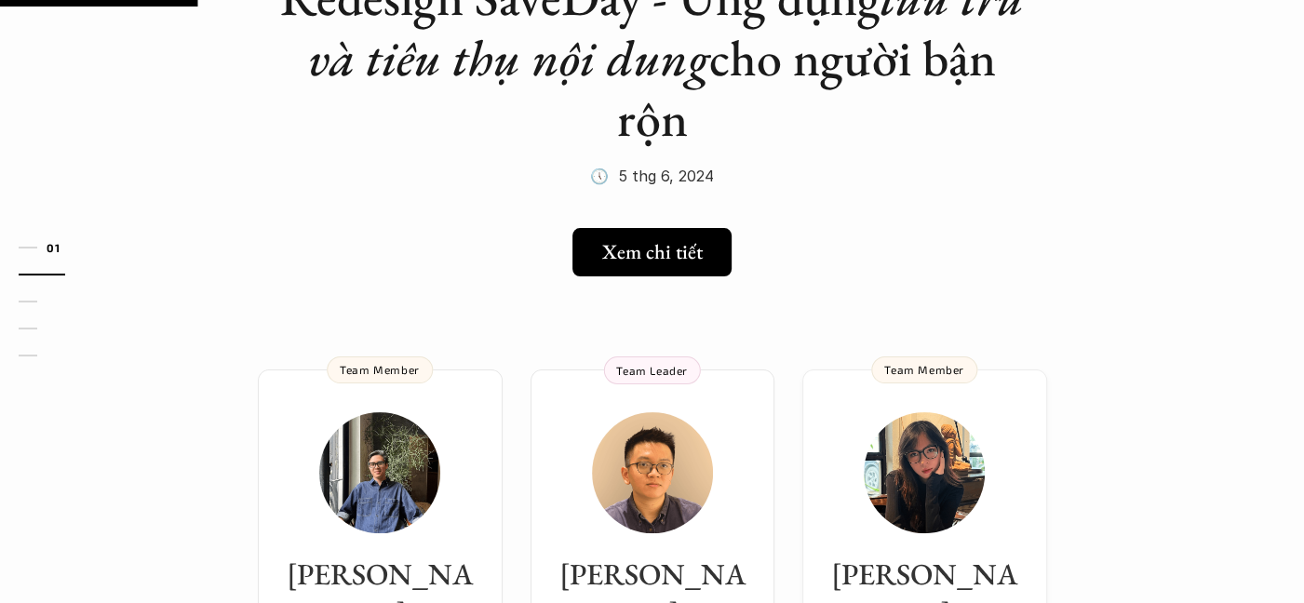
scroll to position [186, 0]
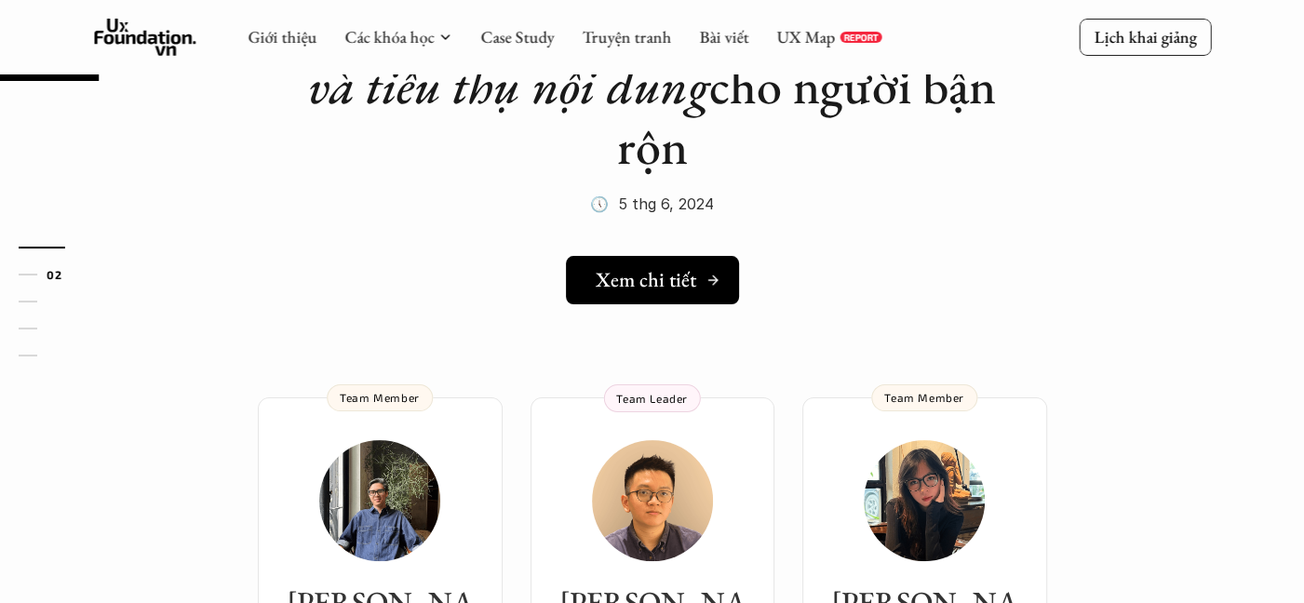
click at [676, 287] on h5 "Xem chi tiết" at bounding box center [646, 280] width 100 height 24
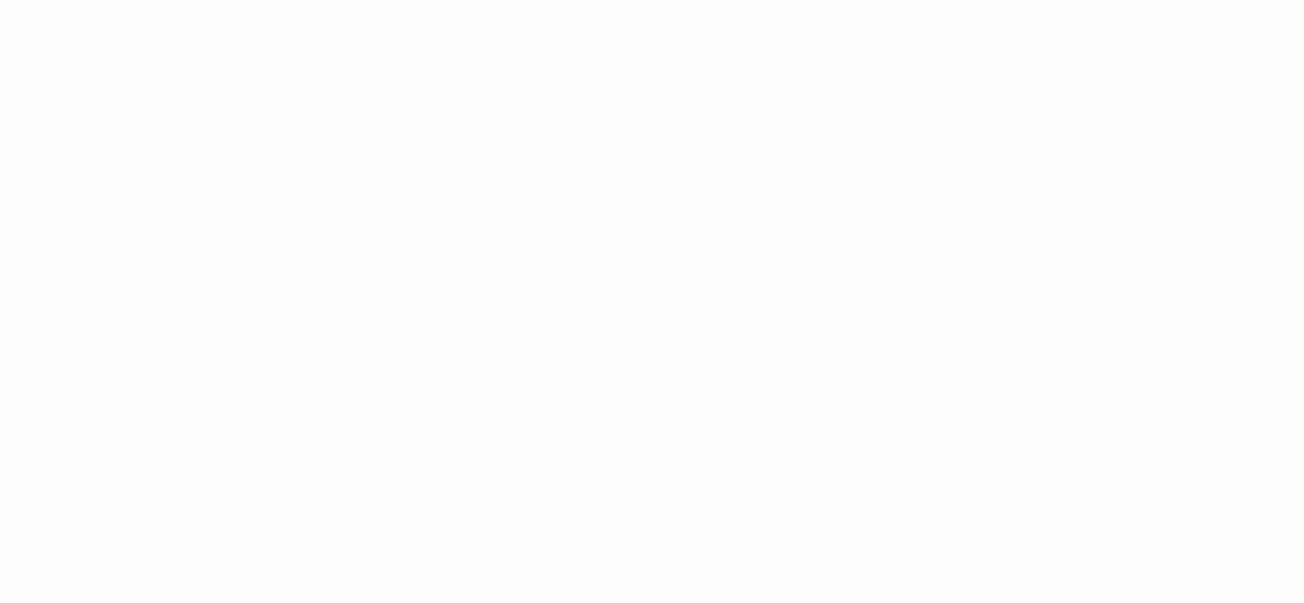
scroll to position [1582, 0]
